Goal: Task Accomplishment & Management: Use online tool/utility

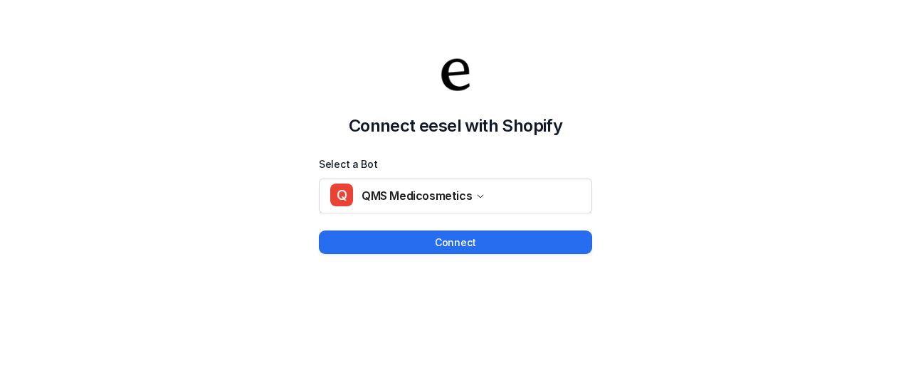
click at [369, 156] on label "Select a Bot" at bounding box center [455, 164] width 273 height 17
click at [397, 238] on button "Connect" at bounding box center [455, 241] width 273 height 23
